Goal: Entertainment & Leisure: Browse casually

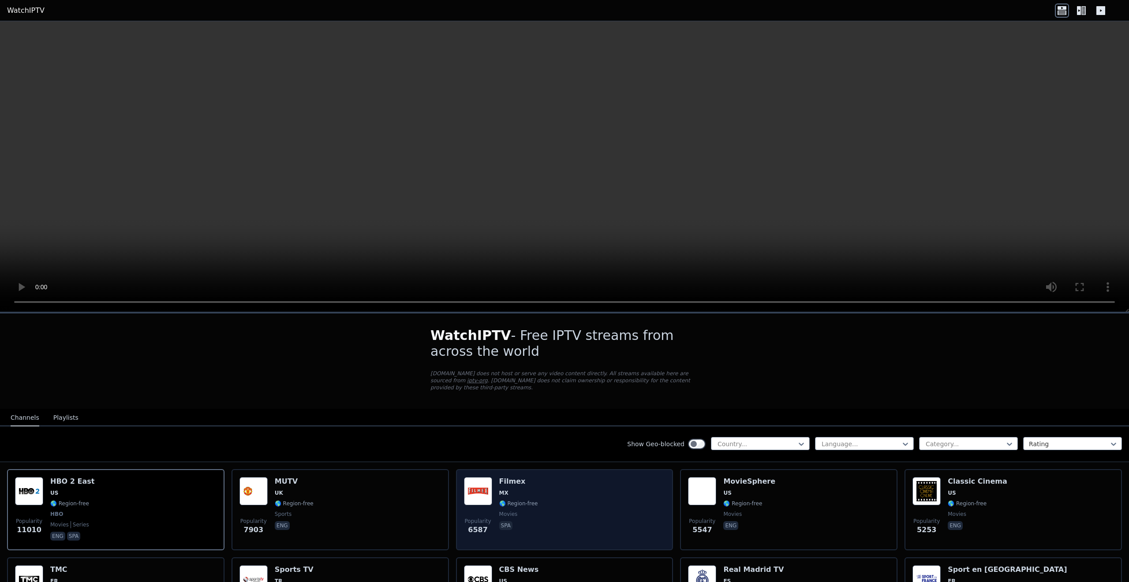
click at [621, 490] on div "Popularity 6587 Filmex MX 🌎 Region-free movies spa" at bounding box center [565, 509] width 202 height 65
click at [622, 486] on div "Popularity 6587 Filmex MX 🌎 Region-free movies spa" at bounding box center [565, 509] width 202 height 65
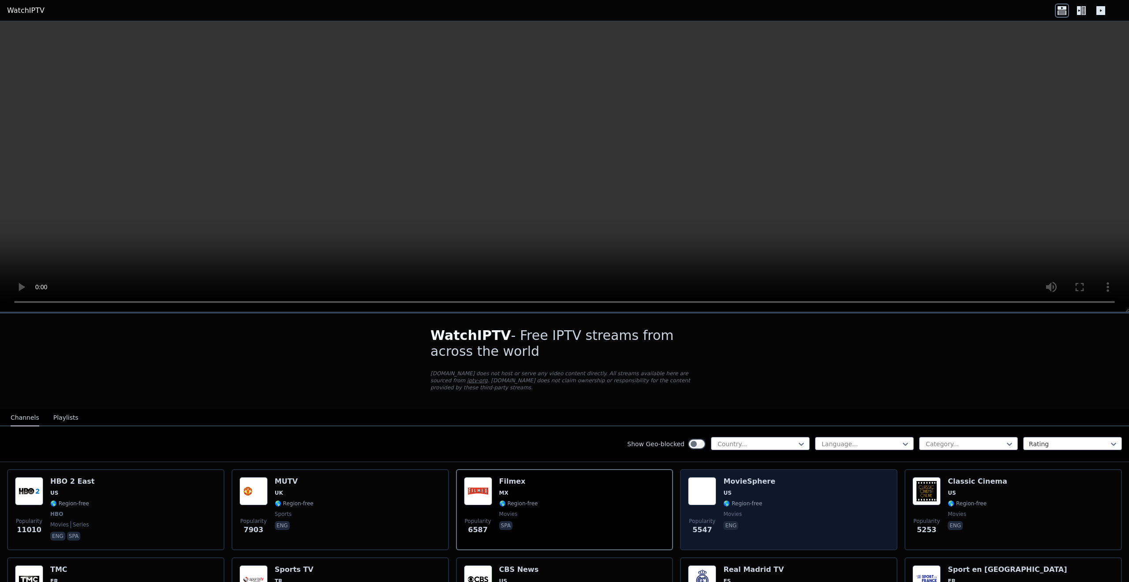
click at [725, 490] on span "US" at bounding box center [727, 493] width 8 height 7
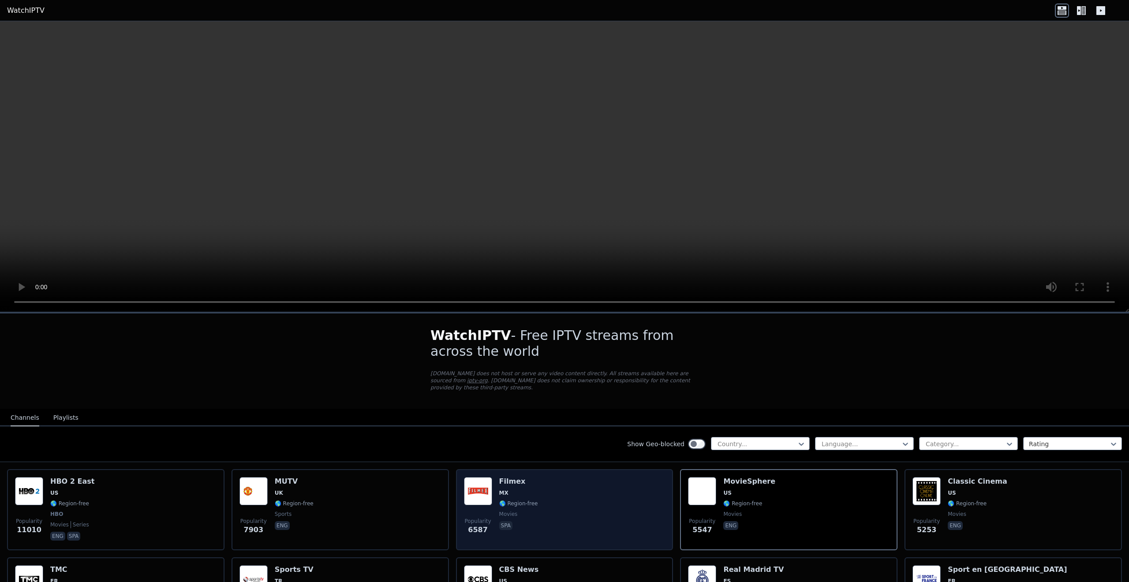
click at [635, 484] on div "Popularity 6587 Filmex MX 🌎 Region-free movies spa" at bounding box center [565, 509] width 202 height 65
click at [584, 480] on div "Popularity 6587 Filmex MX 🌎 Region-free movies spa" at bounding box center [565, 509] width 202 height 65
drag, startPoint x: 617, startPoint y: 503, endPoint x: 604, endPoint y: 496, distance: 15.6
click at [617, 503] on div "Popularity 6587 Filmex MX 🌎 Region-free movies spa" at bounding box center [565, 509] width 202 height 65
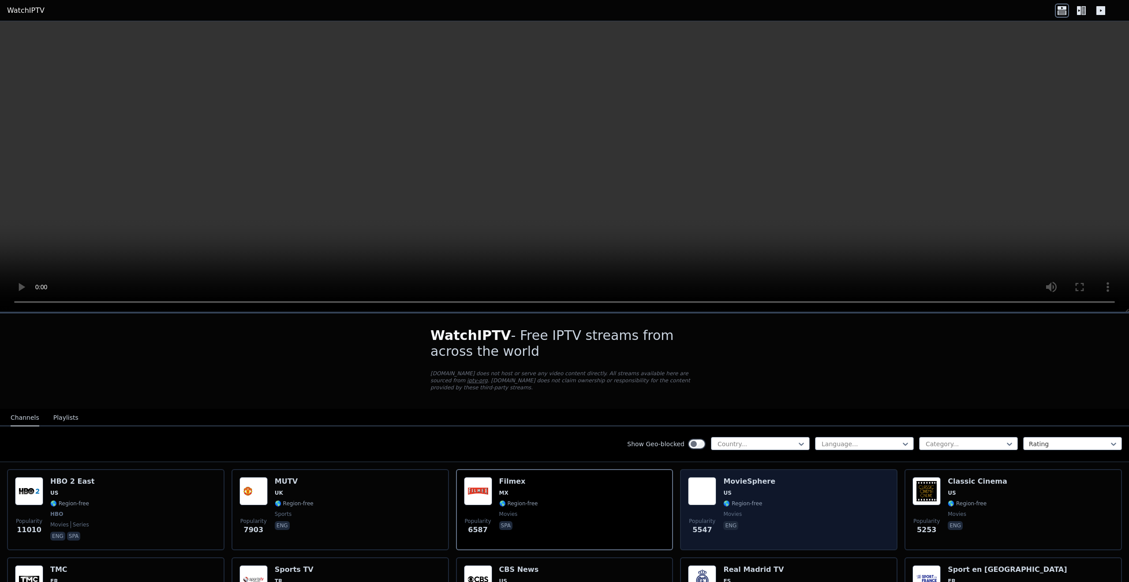
click at [736, 490] on span "US" at bounding box center [749, 493] width 52 height 7
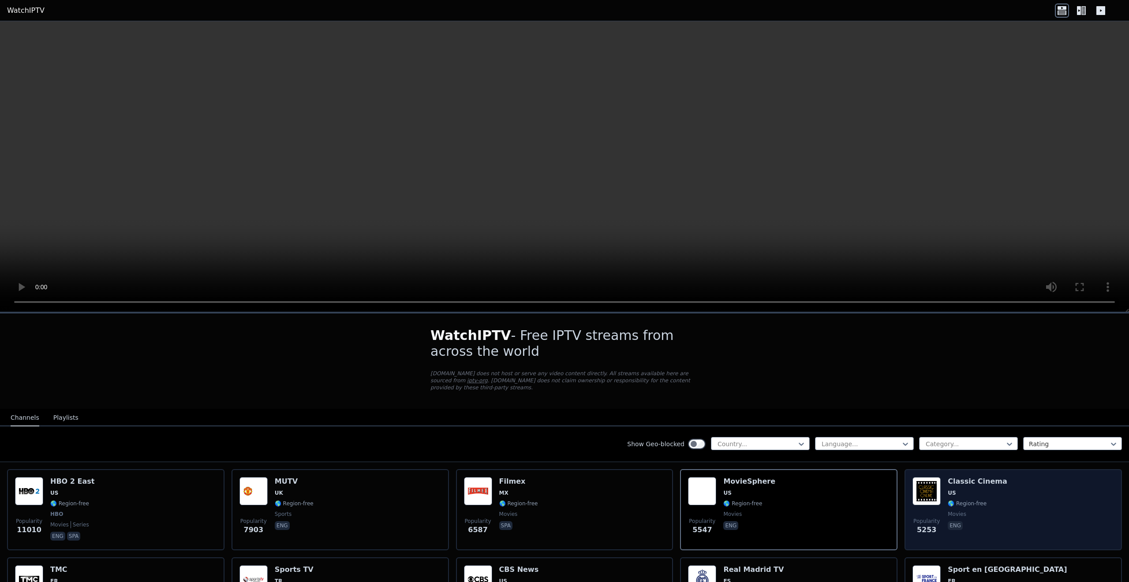
click at [964, 501] on div "Classic Cinema US 🌎 Region-free movies eng" at bounding box center [978, 509] width 60 height 65
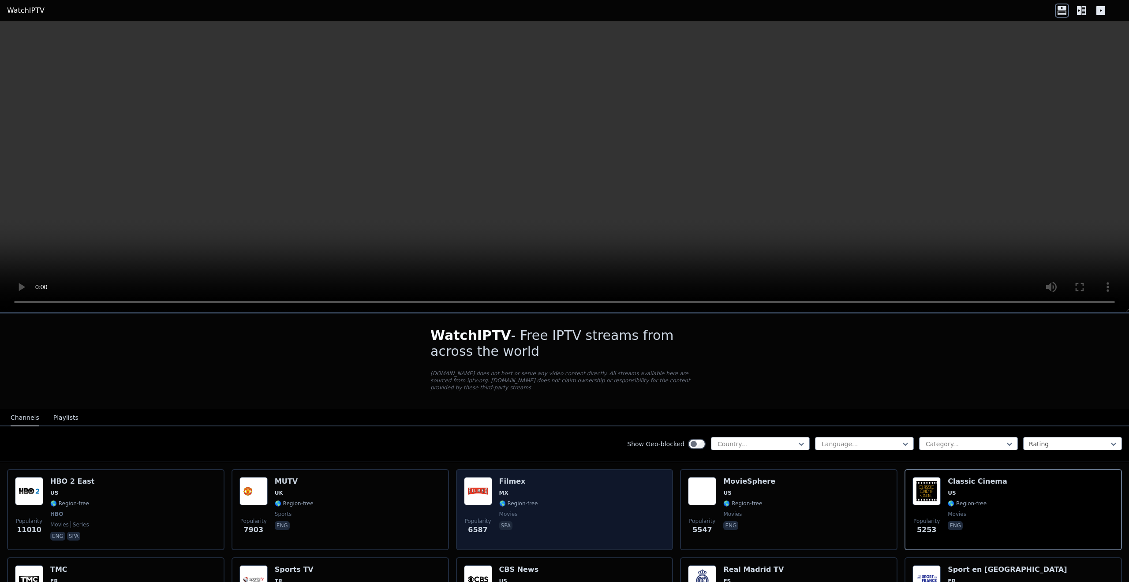
click at [673, 513] on div "Popularity 6587 Filmex MX 🌎 Region-free movies spa" at bounding box center [564, 509] width 217 height 81
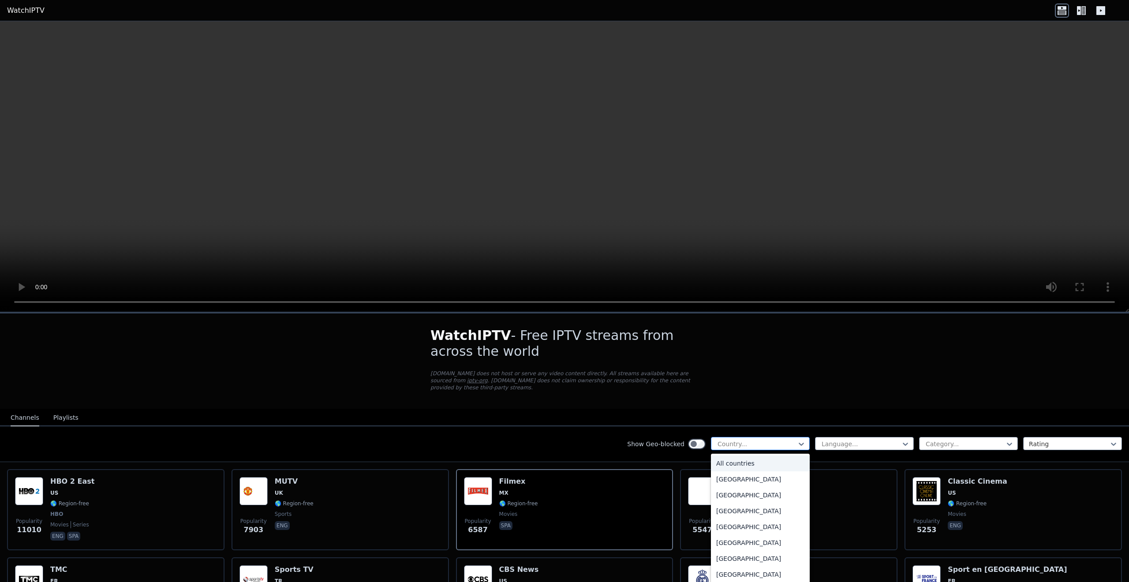
click at [796, 437] on div "Country..." at bounding box center [760, 443] width 99 height 13
type input "***"
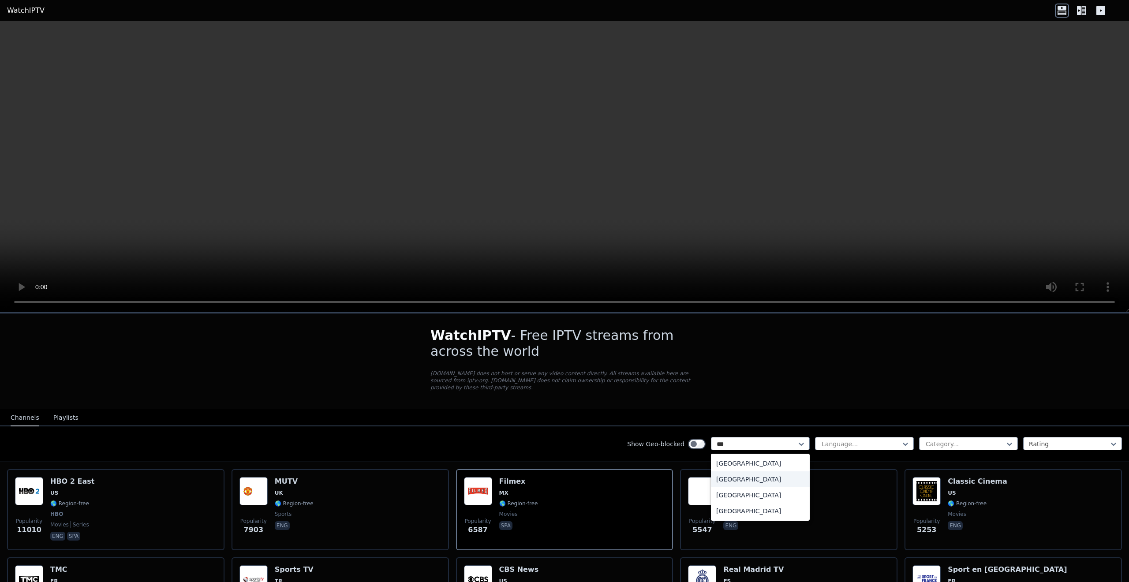
click at [743, 471] on div "[GEOGRAPHIC_DATA]" at bounding box center [760, 479] width 99 height 16
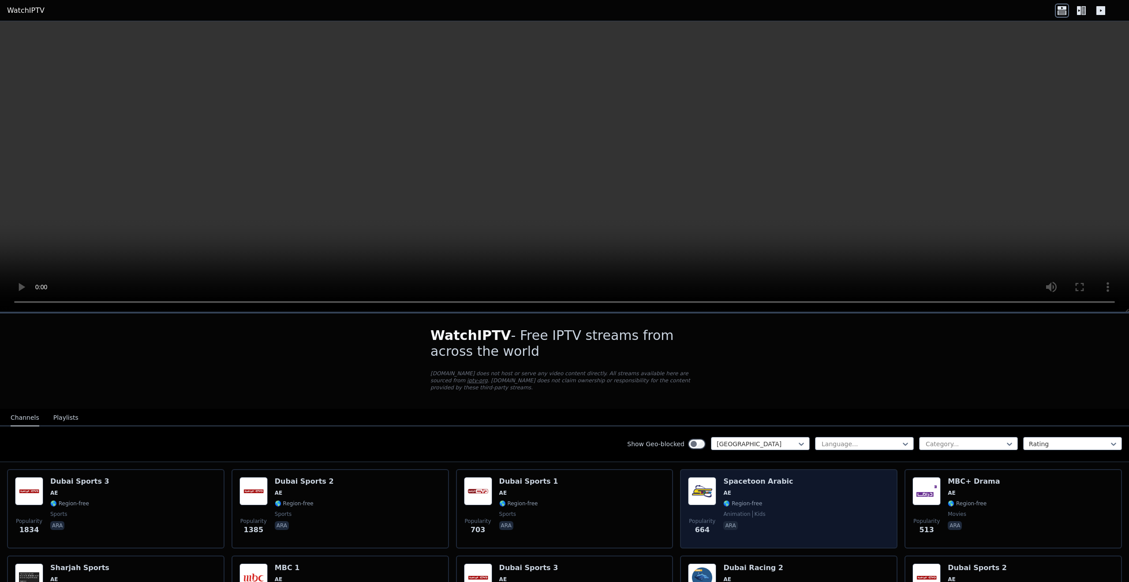
click at [684, 504] on div "Popularity 664 Spacetoon Arabic AE 🌎 Region-free animation kids ara" at bounding box center [788, 508] width 217 height 79
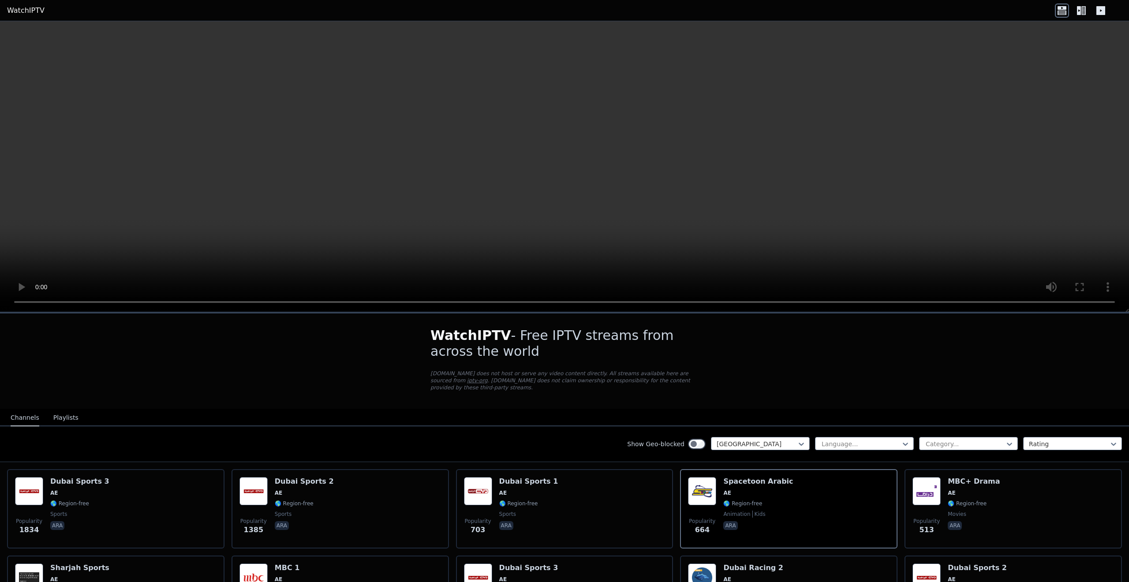
click at [68, 413] on button "Playlists" at bounding box center [65, 418] width 25 height 17
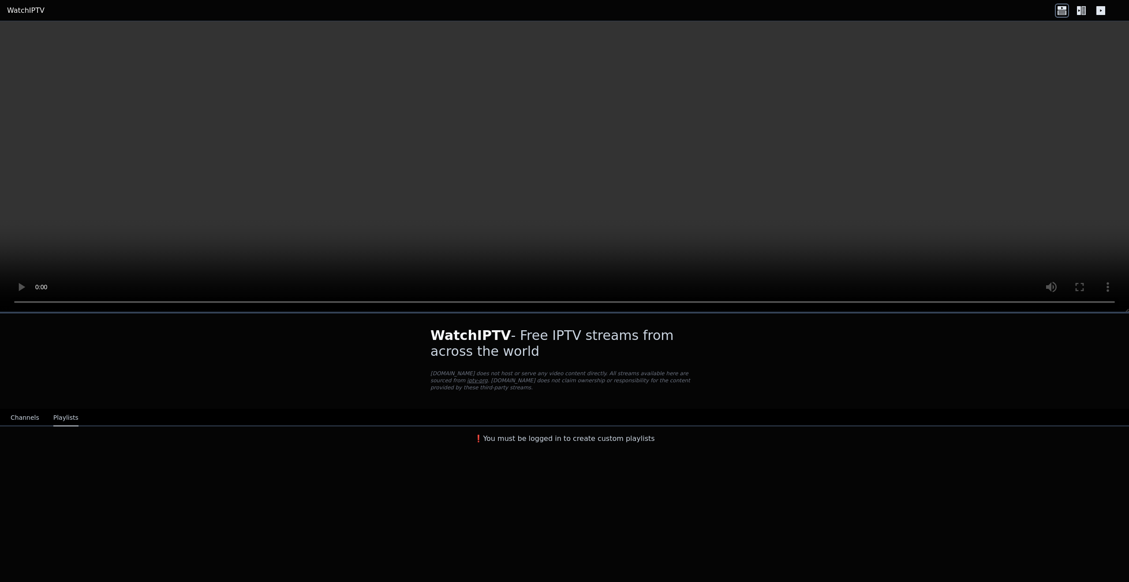
click at [627, 435] on h3 "❗️You must be logged in to create custom playlists" at bounding box center [564, 439] width 296 height 11
